Goal: Task Accomplishment & Management: Complete application form

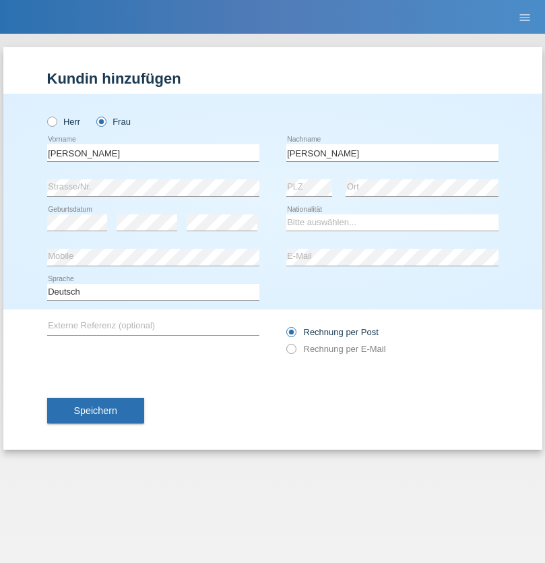
type input "[PERSON_NAME]"
select select "CH"
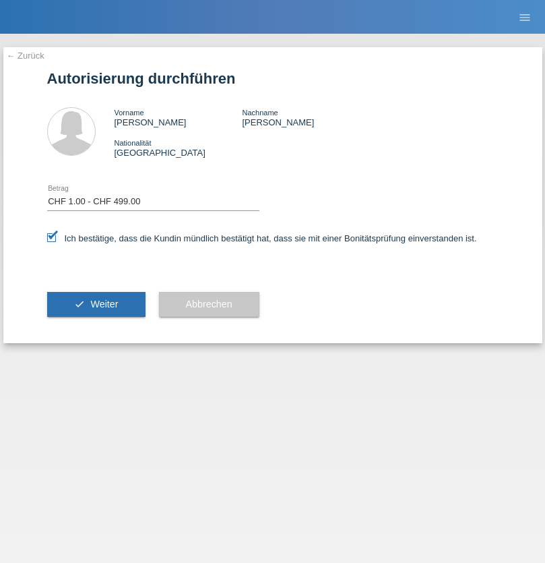
select select "1"
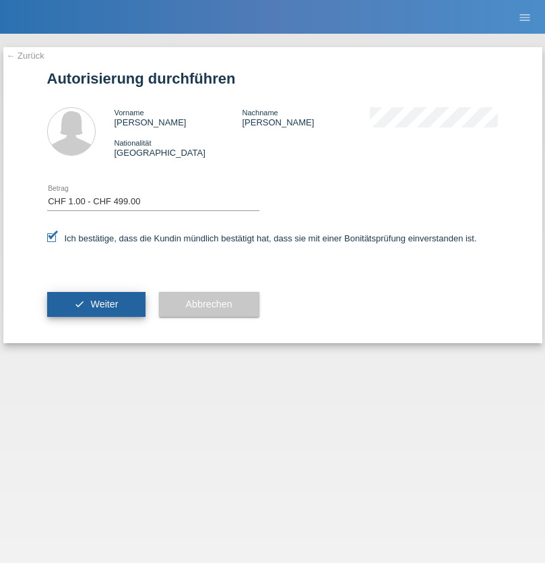
click at [96, 304] on span "Weiter" at bounding box center [104, 304] width 28 height 11
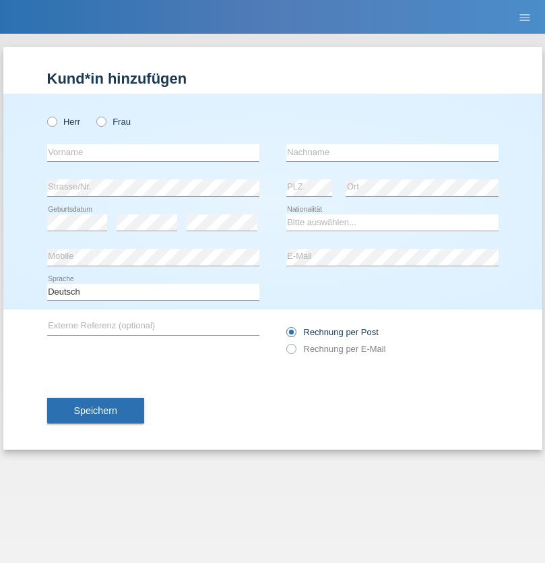
radio input "true"
click at [153, 152] on input "text" at bounding box center [153, 152] width 212 height 17
type input "lemane"
click at [392, 152] on input "text" at bounding box center [392, 152] width 212 height 17
type input "Bajrami"
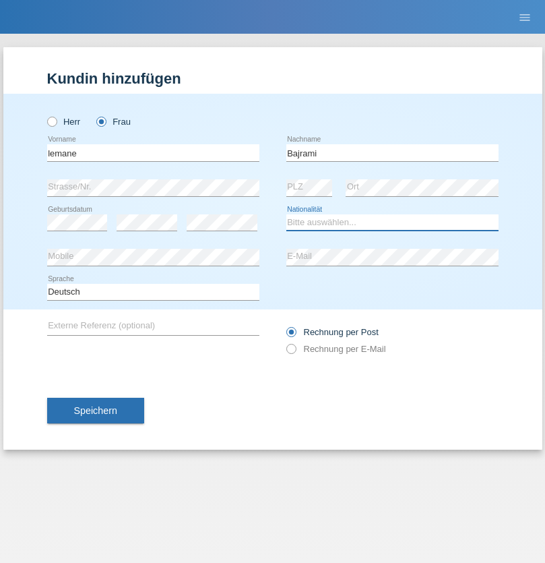
select select "RS"
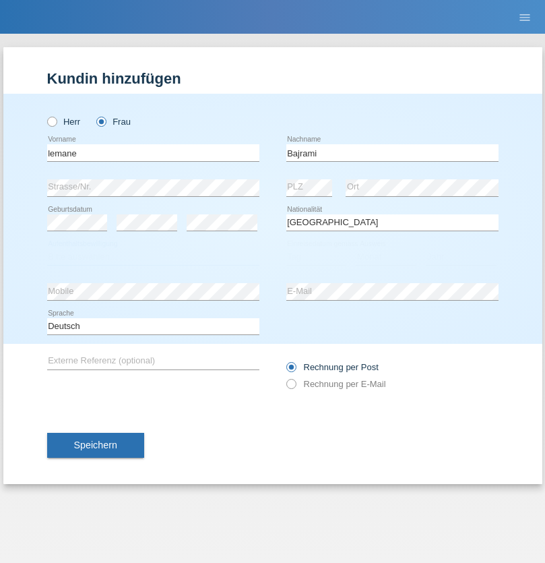
select select "C"
select select "19"
select select "12"
select select "1987"
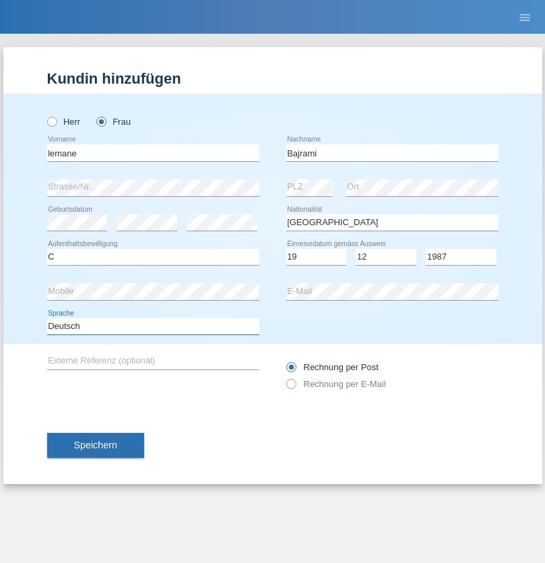
select select "en"
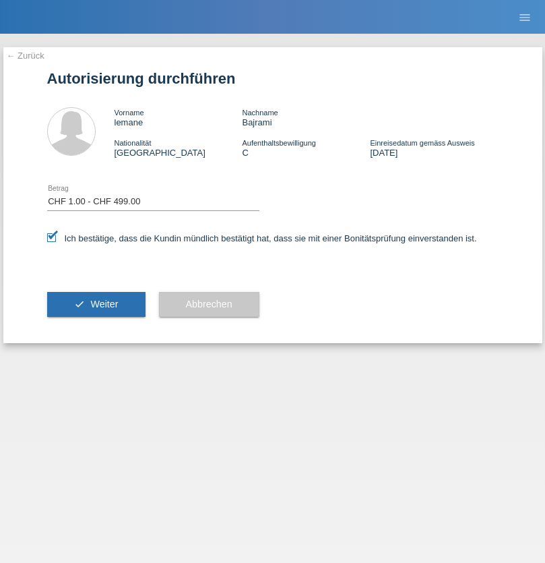
select select "1"
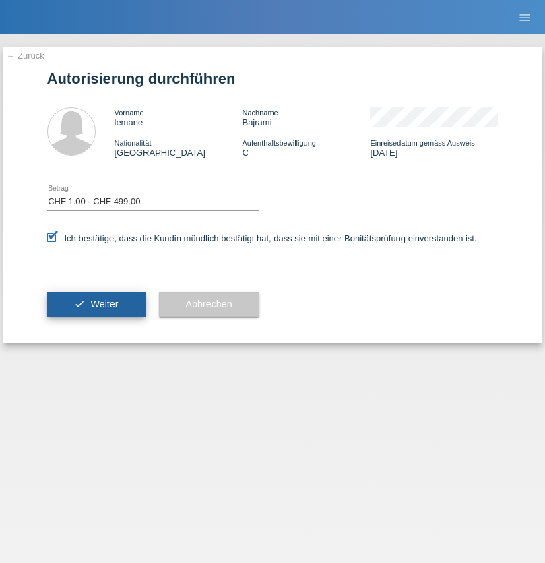
click at [96, 304] on span "Weiter" at bounding box center [104, 304] width 28 height 11
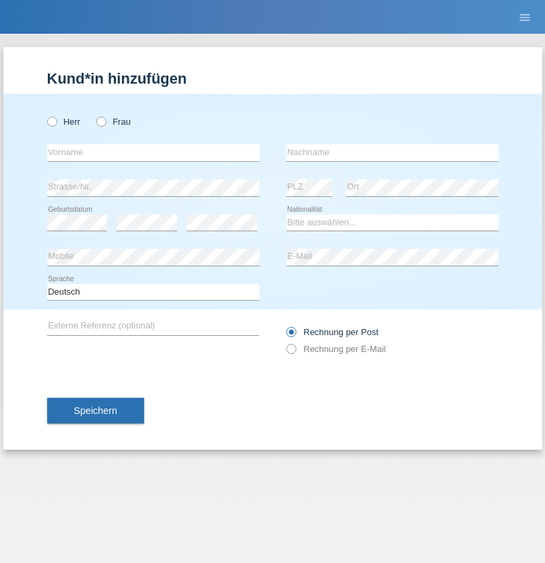
radio input "true"
click at [153, 152] on input "text" at bounding box center [153, 152] width 212 height 17
type input "firat"
click at [392, 152] on input "text" at bounding box center [392, 152] width 212 height 17
type input "kara"
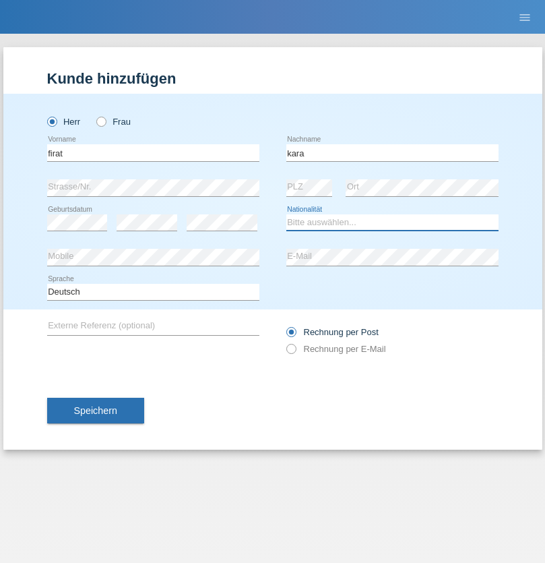
select select "CH"
